Goal: Information Seeking & Learning: Learn about a topic

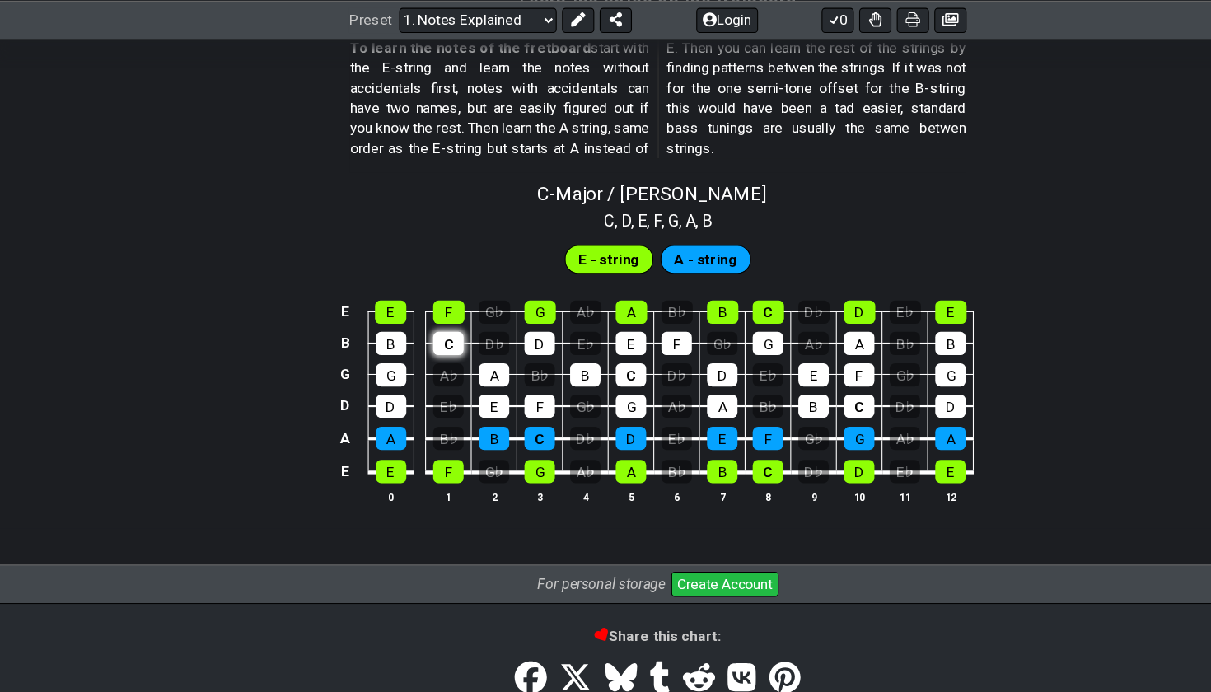
scroll to position [1521, 0]
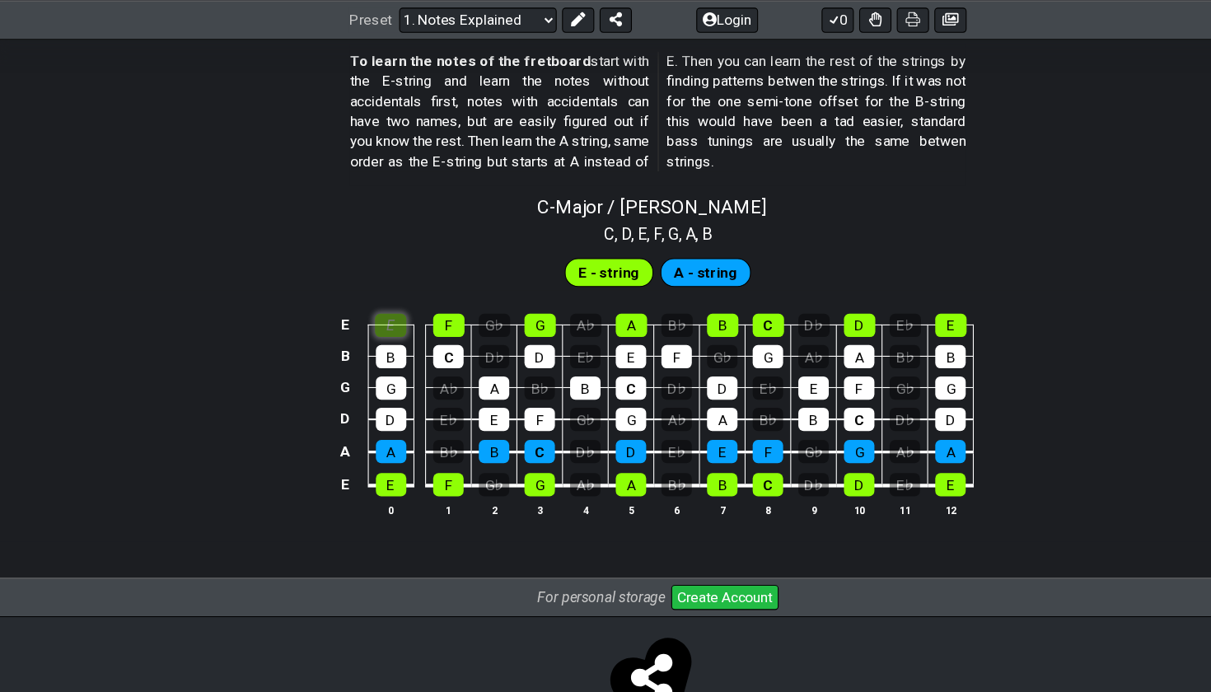
scroll to position [1504, 0]
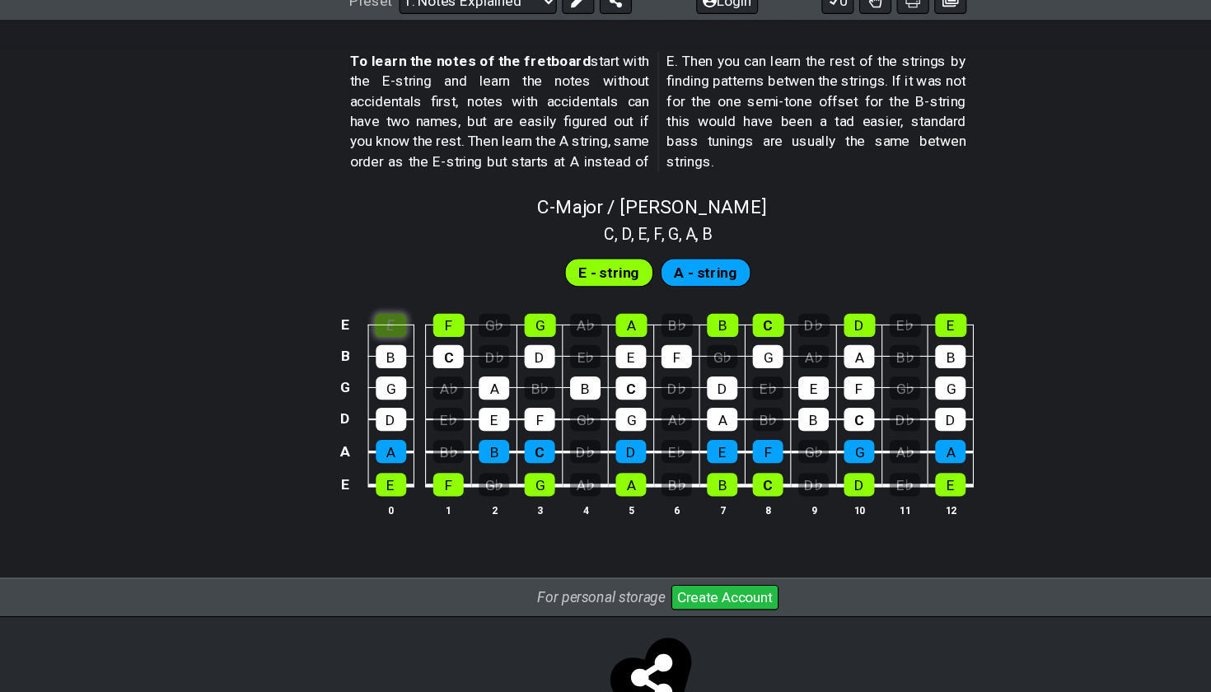
click at [353, 307] on div "E" at bounding box center [359, 317] width 29 height 21
click at [361, 335] on div "B" at bounding box center [360, 345] width 28 height 21
click at [362, 364] on div "G" at bounding box center [360, 374] width 28 height 21
click at [364, 393] on div "D" at bounding box center [360, 403] width 28 height 21
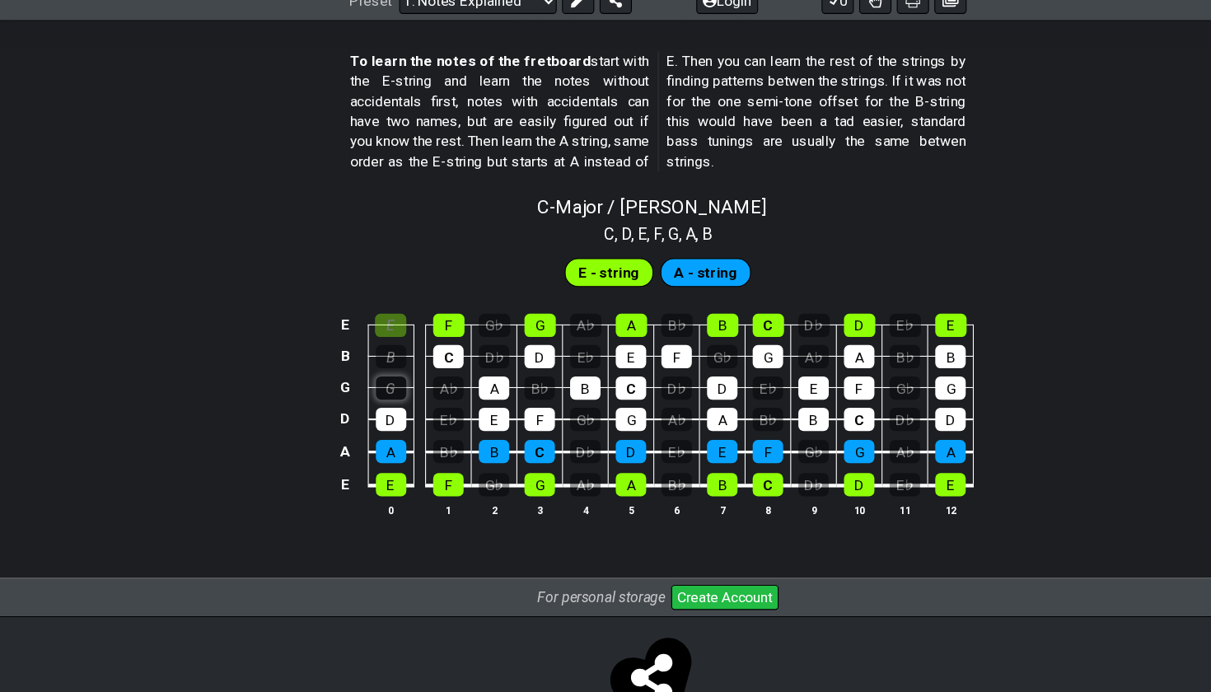
click at [370, 364] on div "G" at bounding box center [360, 374] width 28 height 21
click at [370, 335] on div "B" at bounding box center [360, 345] width 28 height 21
click at [372, 288] on td "E" at bounding box center [360, 302] width 42 height 29
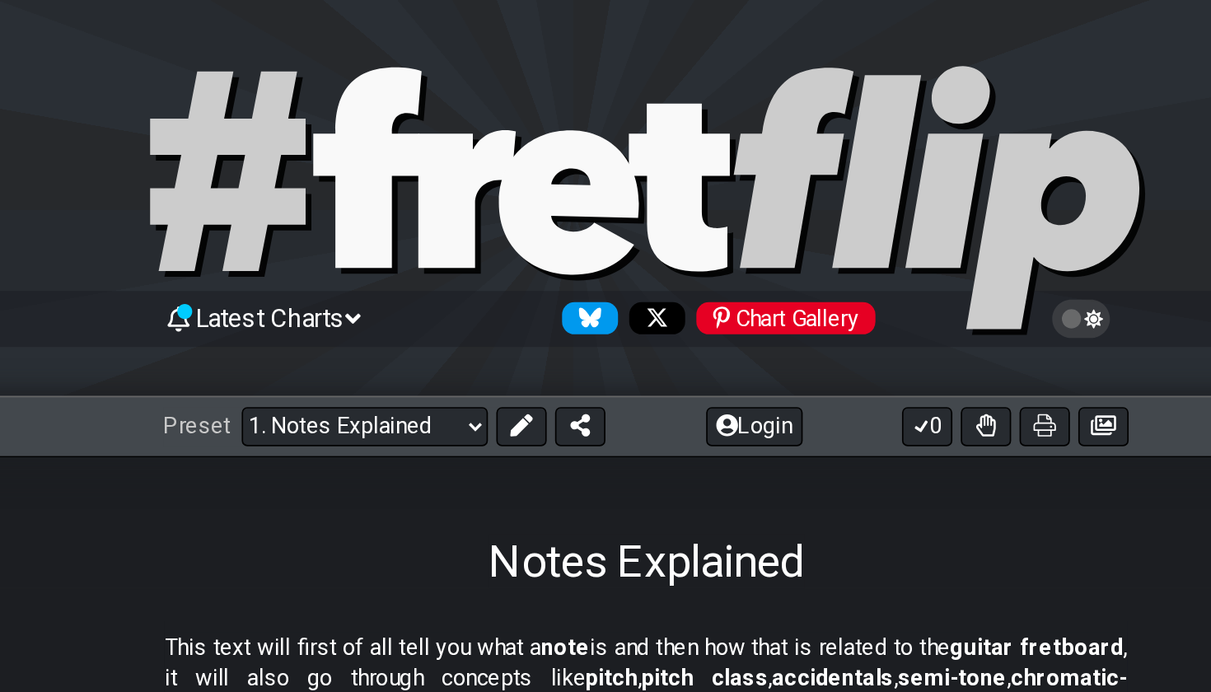
scroll to position [0, 0]
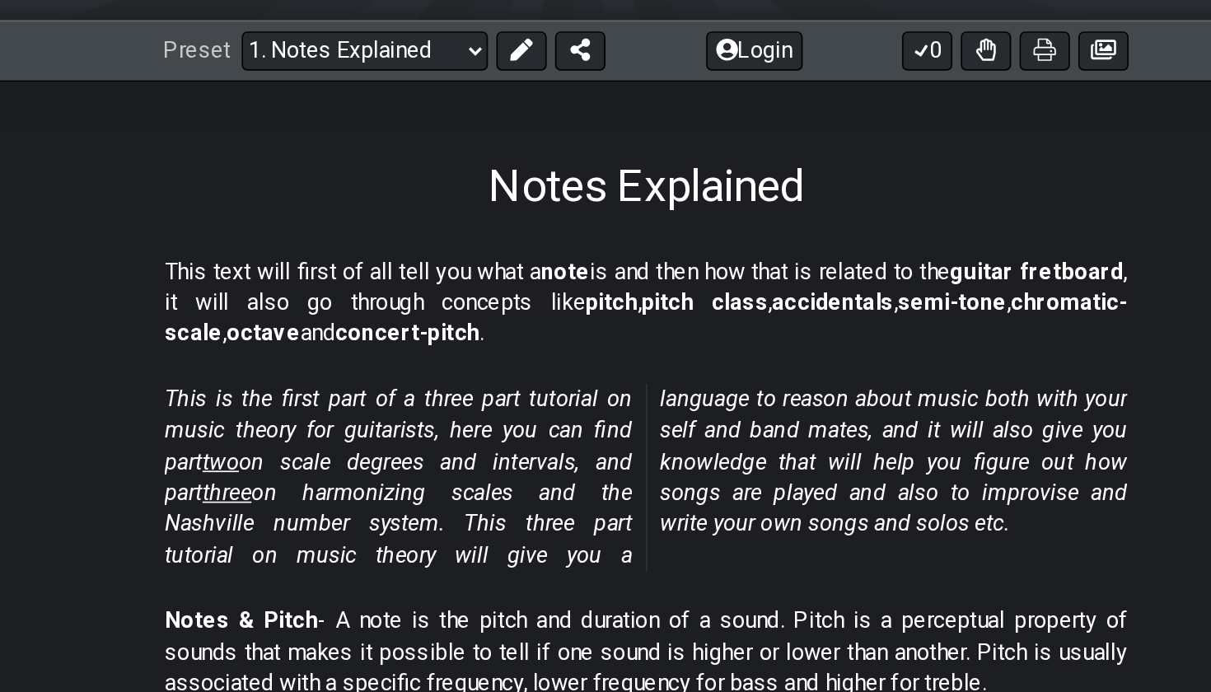
click at [322, 372] on p "This text will first of all tell you what a note is and then how that is relate…" at bounding box center [605, 399] width 567 height 55
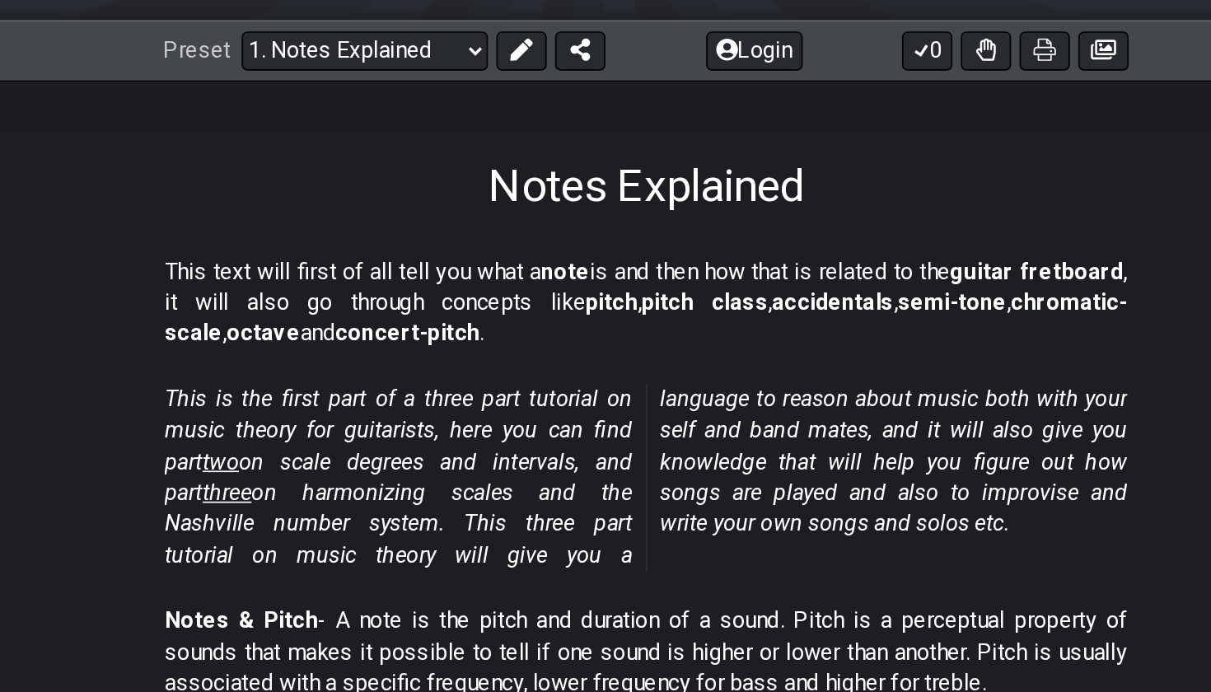
click at [322, 372] on p "This text will first of all tell you what a note is and then how that is relate…" at bounding box center [605, 399] width 567 height 55
click at [322, 441] on div "This is the first part of a three part tutorial on music theory for guitarists,…" at bounding box center [605, 506] width 567 height 130
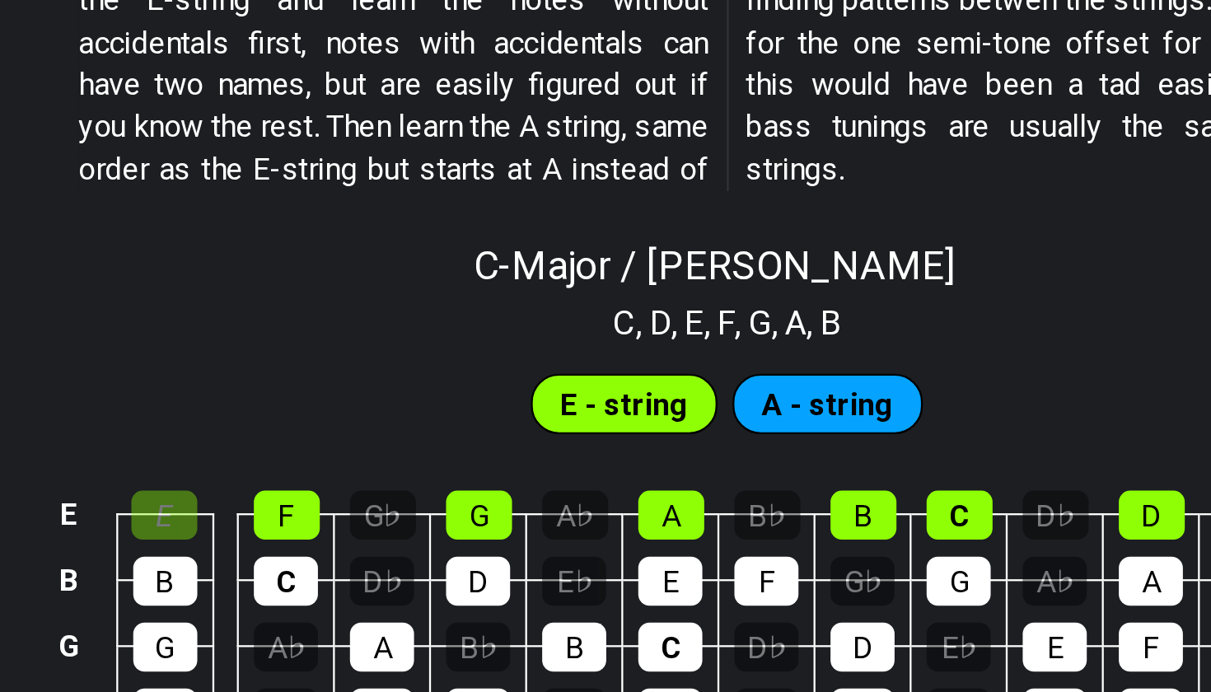
scroll to position [1247, 0]
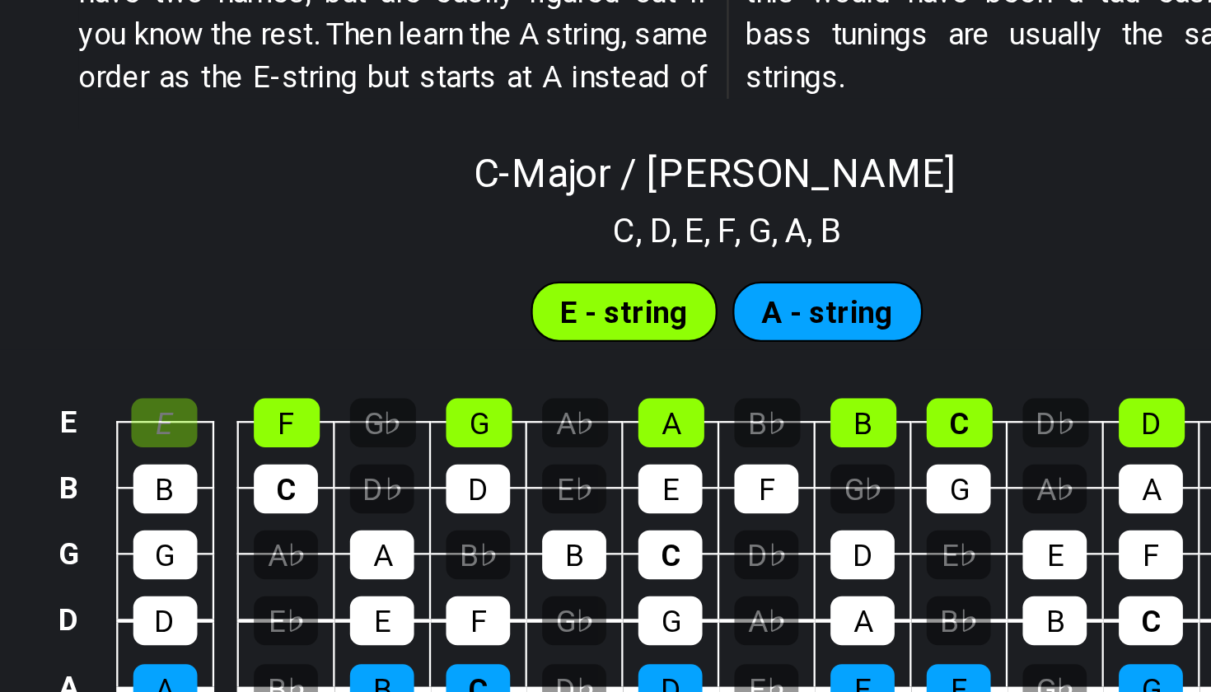
click at [533, 514] on span "E - string" at bounding box center [561, 526] width 56 height 24
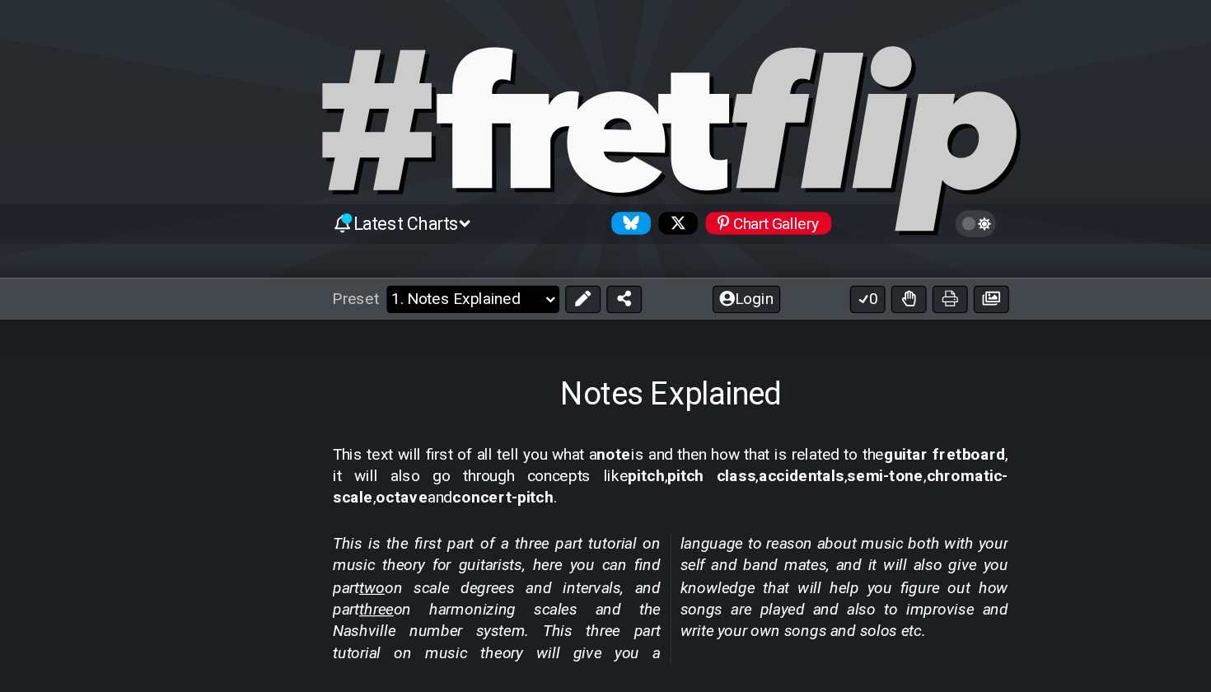
scroll to position [0, 0]
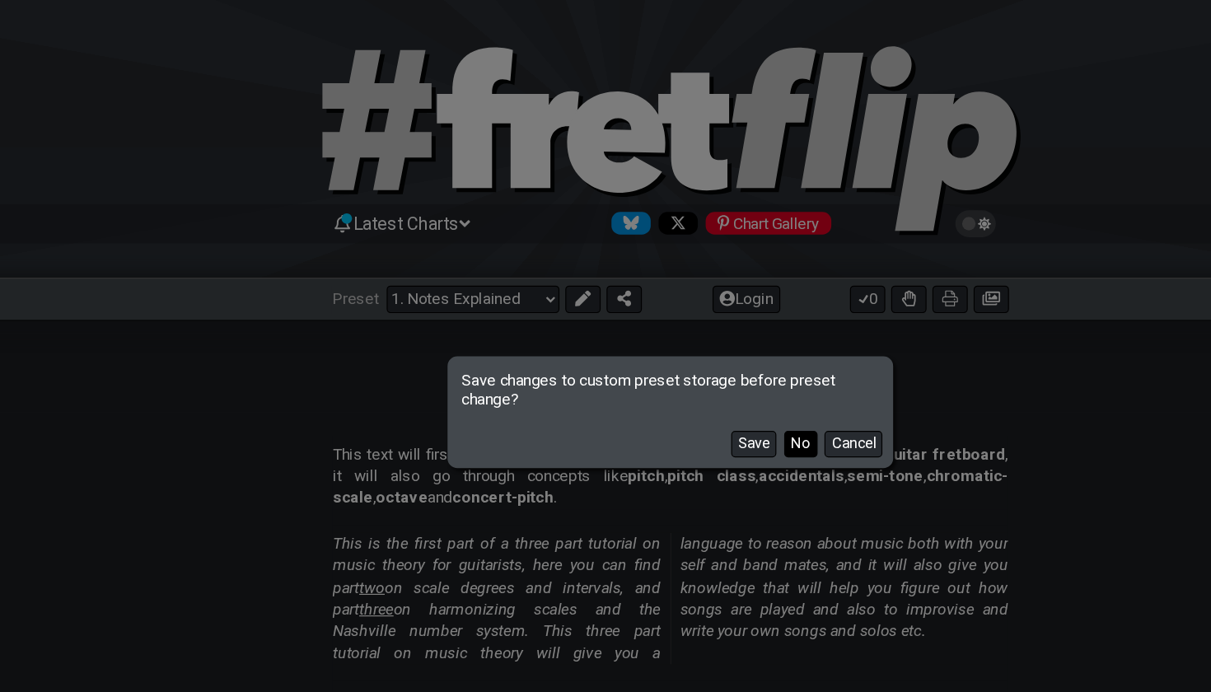
click at [701, 373] on button "No" at bounding box center [715, 373] width 28 height 22
select select "/beginner-guitar"
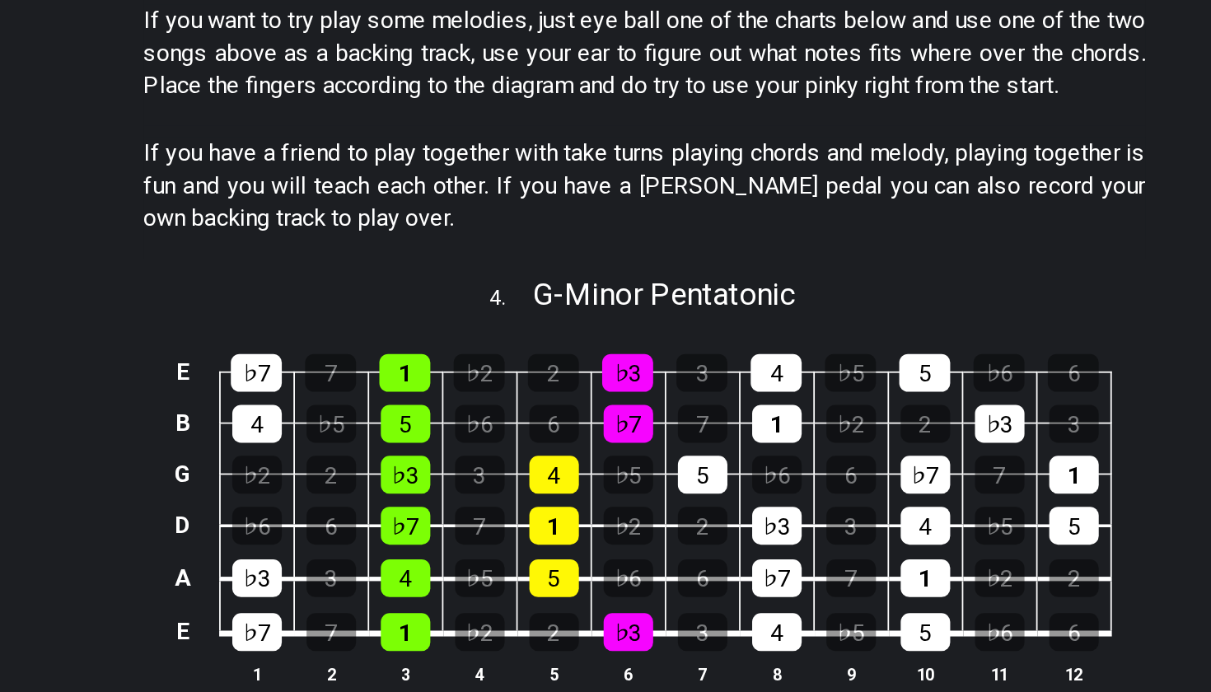
scroll to position [1505, 0]
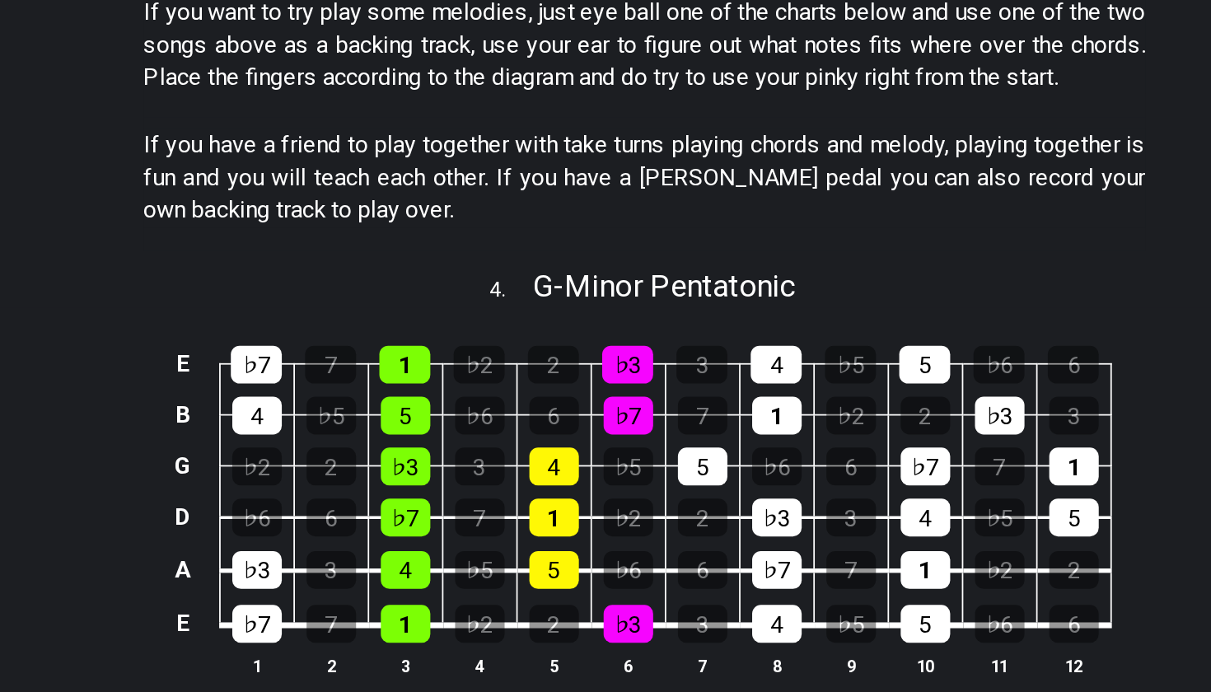
click at [351, 373] on p "If you have a friend to play together with take turns playing chords and melody…" at bounding box center [605, 400] width 567 height 55
click at [335, 292] on div "If you want to try play some melodies, just eye ball one of the charts below an…" at bounding box center [605, 329] width 567 height 75
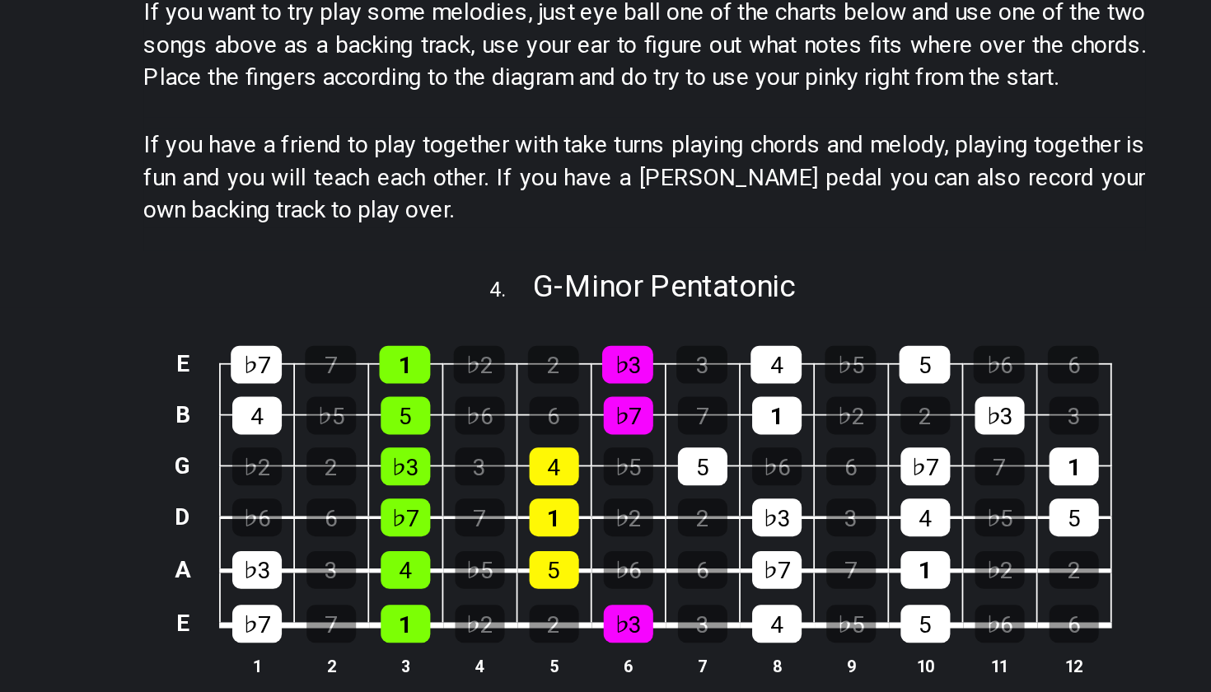
click at [335, 373] on p "If you have a friend to play together with take turns playing chords and melody…" at bounding box center [605, 400] width 567 height 55
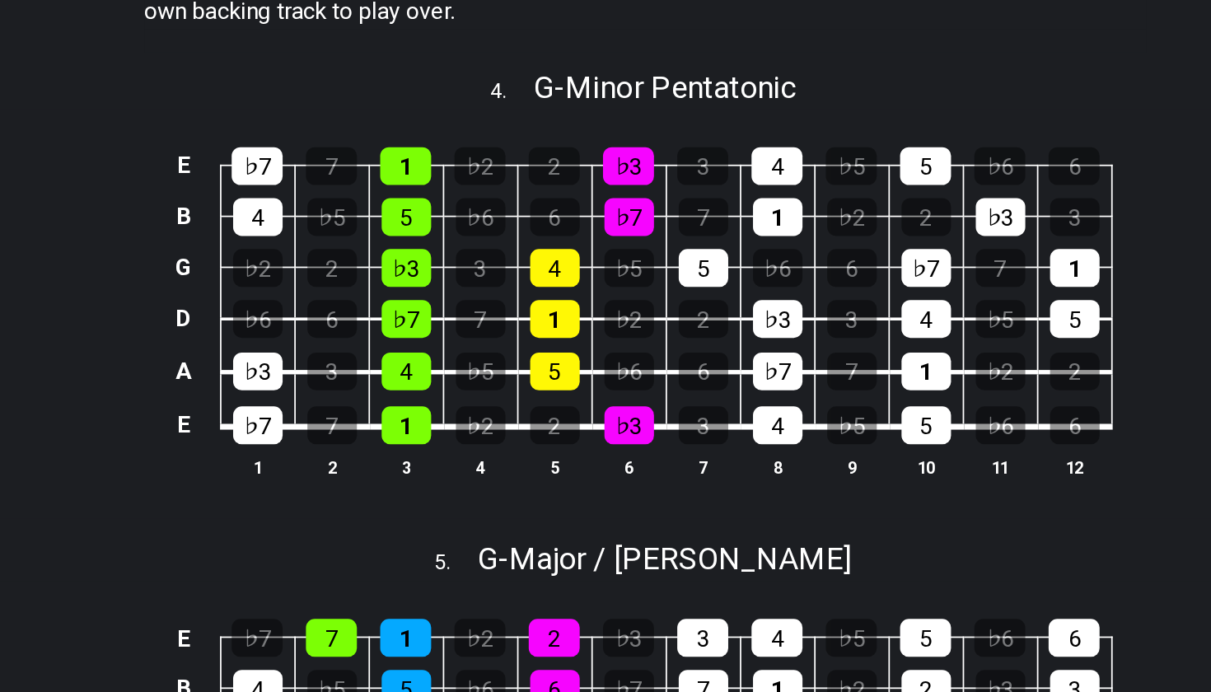
scroll to position [1627, 0]
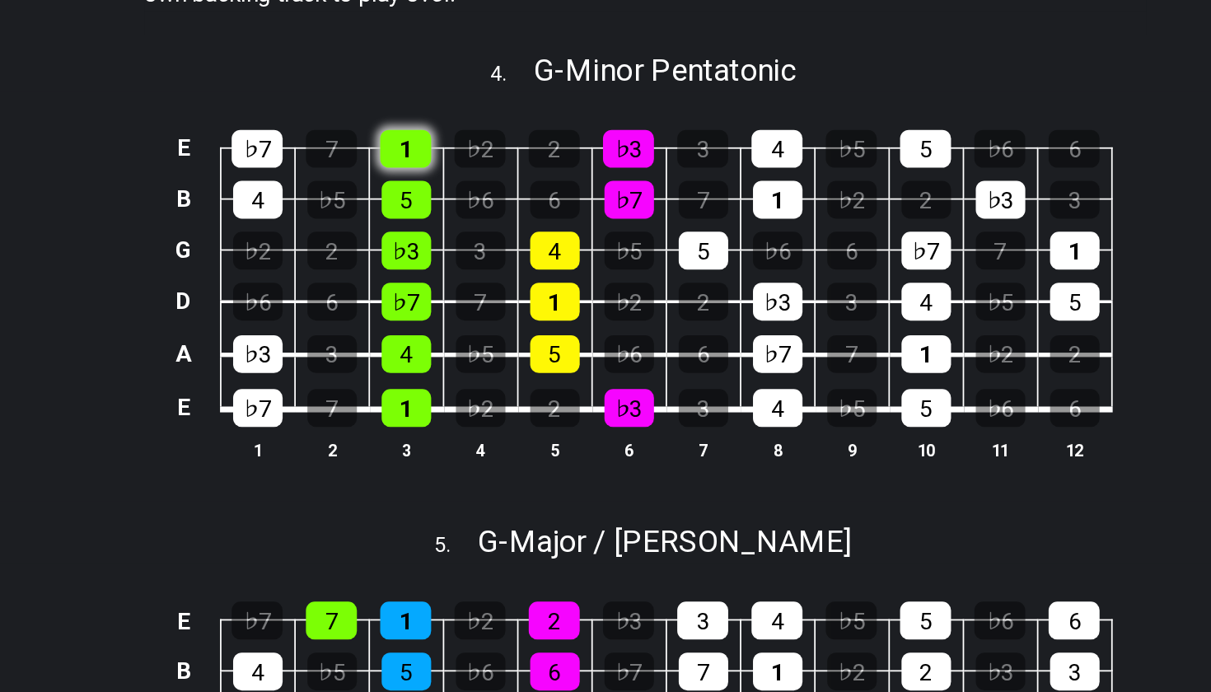
click at [456, 374] on div "1" at bounding box center [470, 384] width 29 height 21
click at [456, 403] on div "5" at bounding box center [470, 413] width 28 height 21
click at [456, 432] on div "♭3" at bounding box center [470, 442] width 28 height 21
click at [456, 403] on div "5" at bounding box center [470, 413] width 28 height 21
click at [456, 432] on div "♭3" at bounding box center [470, 442] width 28 height 21
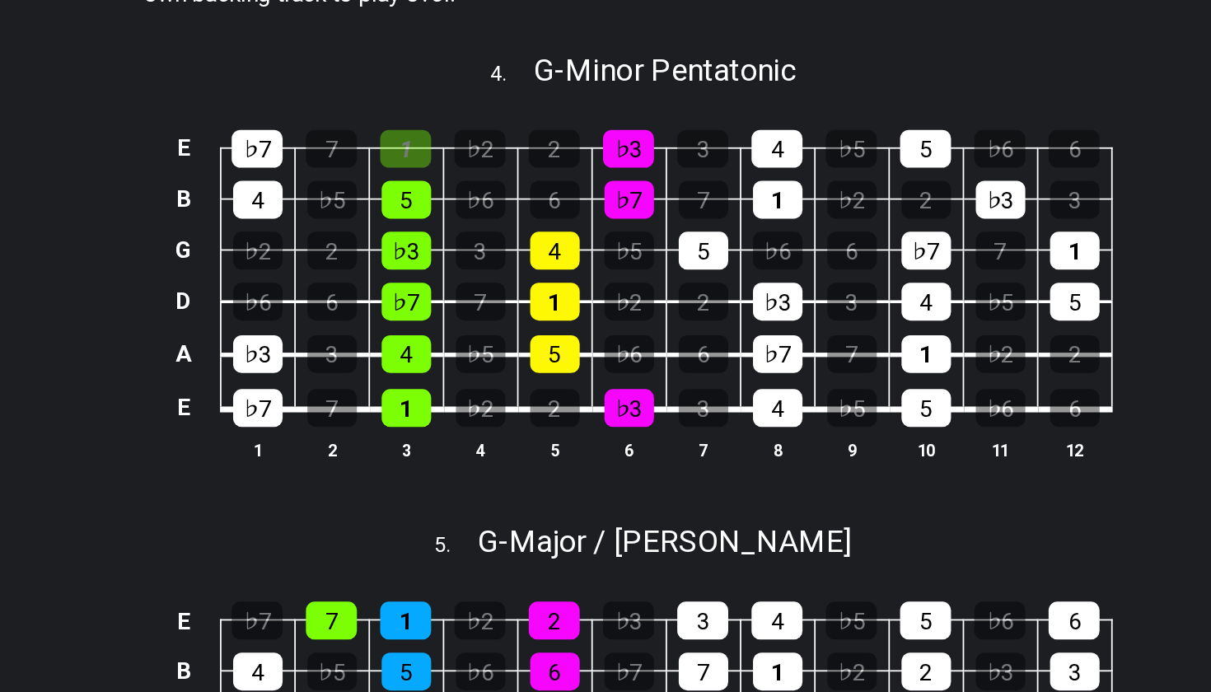
click at [449, 356] on td "1" at bounding box center [470, 370] width 42 height 29
